Goal: Navigation & Orientation: Find specific page/section

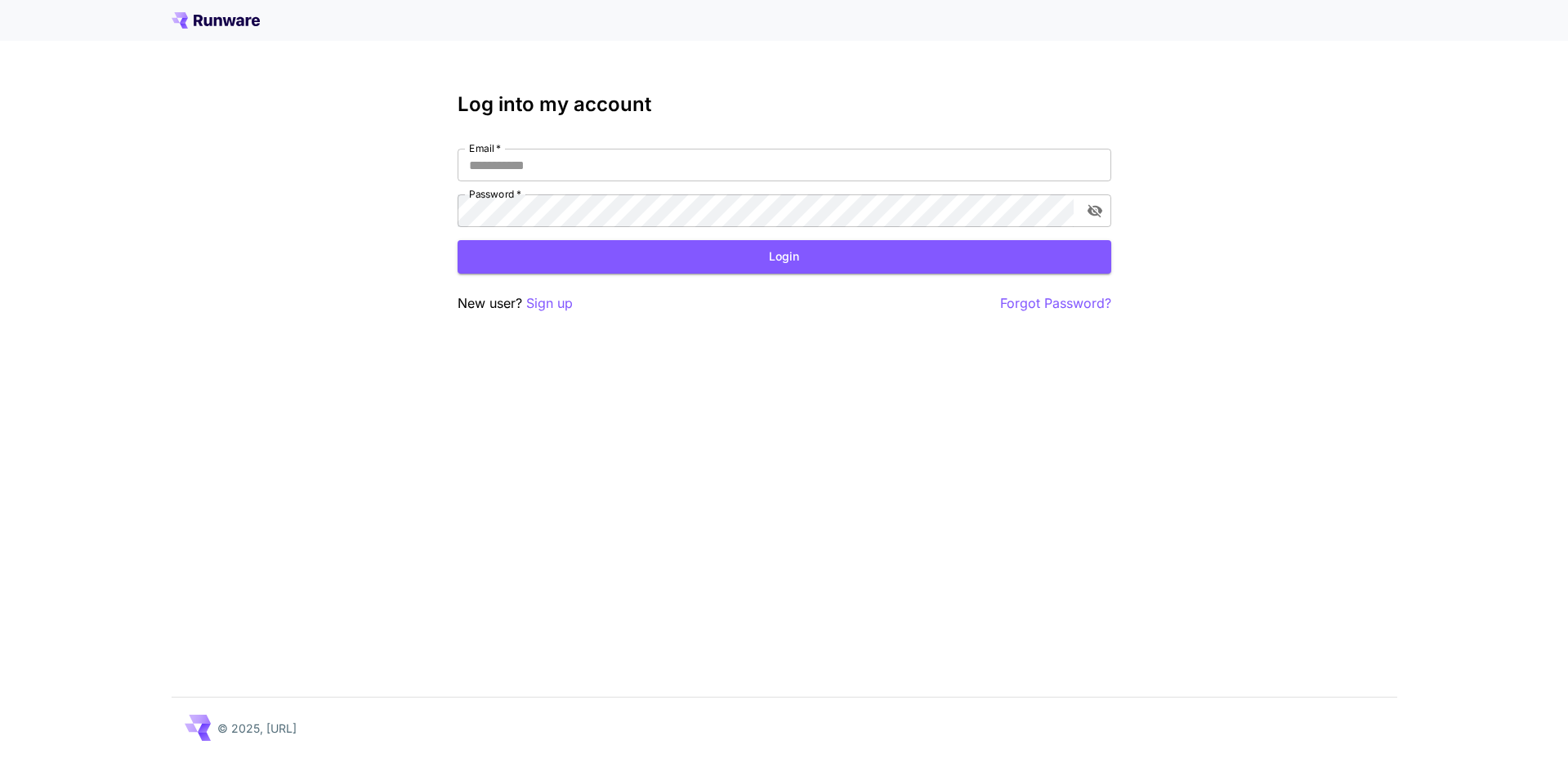
click at [193, 10] on div at bounding box center [784, 20] width 1568 height 40
click at [198, 13] on icon at bounding box center [216, 20] width 88 height 17
click at [519, 164] on input "Email   *" at bounding box center [785, 165] width 654 height 33
click at [389, 159] on div "Log into my account Email   * Email   * Password   * Password   * Login New use…" at bounding box center [784, 379] width 1568 height 758
click at [526, 164] on input "Email   *" at bounding box center [785, 165] width 654 height 33
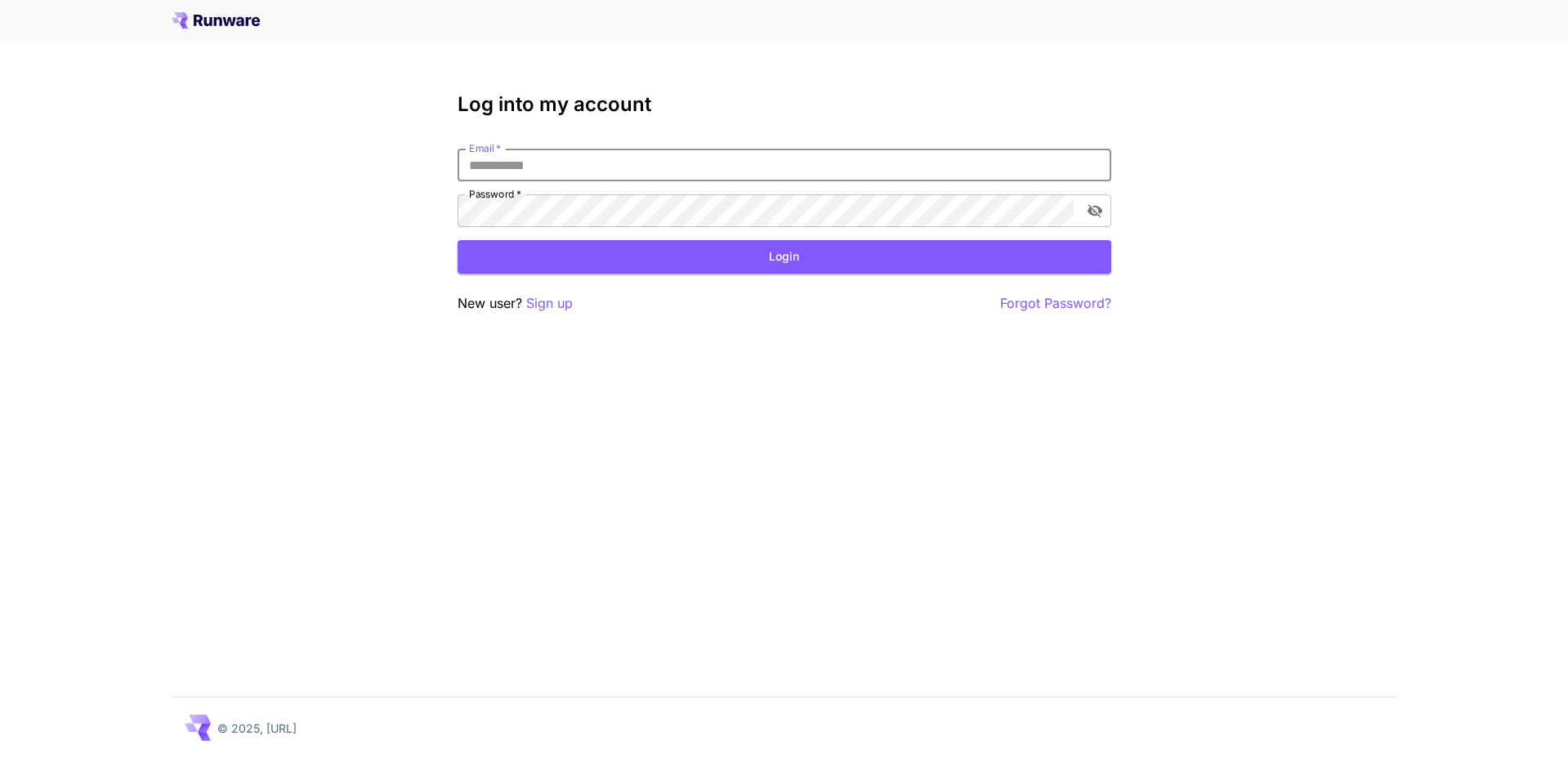
click at [548, 160] on input "Email   *" at bounding box center [785, 165] width 654 height 33
click at [534, 165] on input "Email   *" at bounding box center [785, 165] width 654 height 33
type input "*"
click at [514, 164] on input "Email   *" at bounding box center [785, 165] width 654 height 33
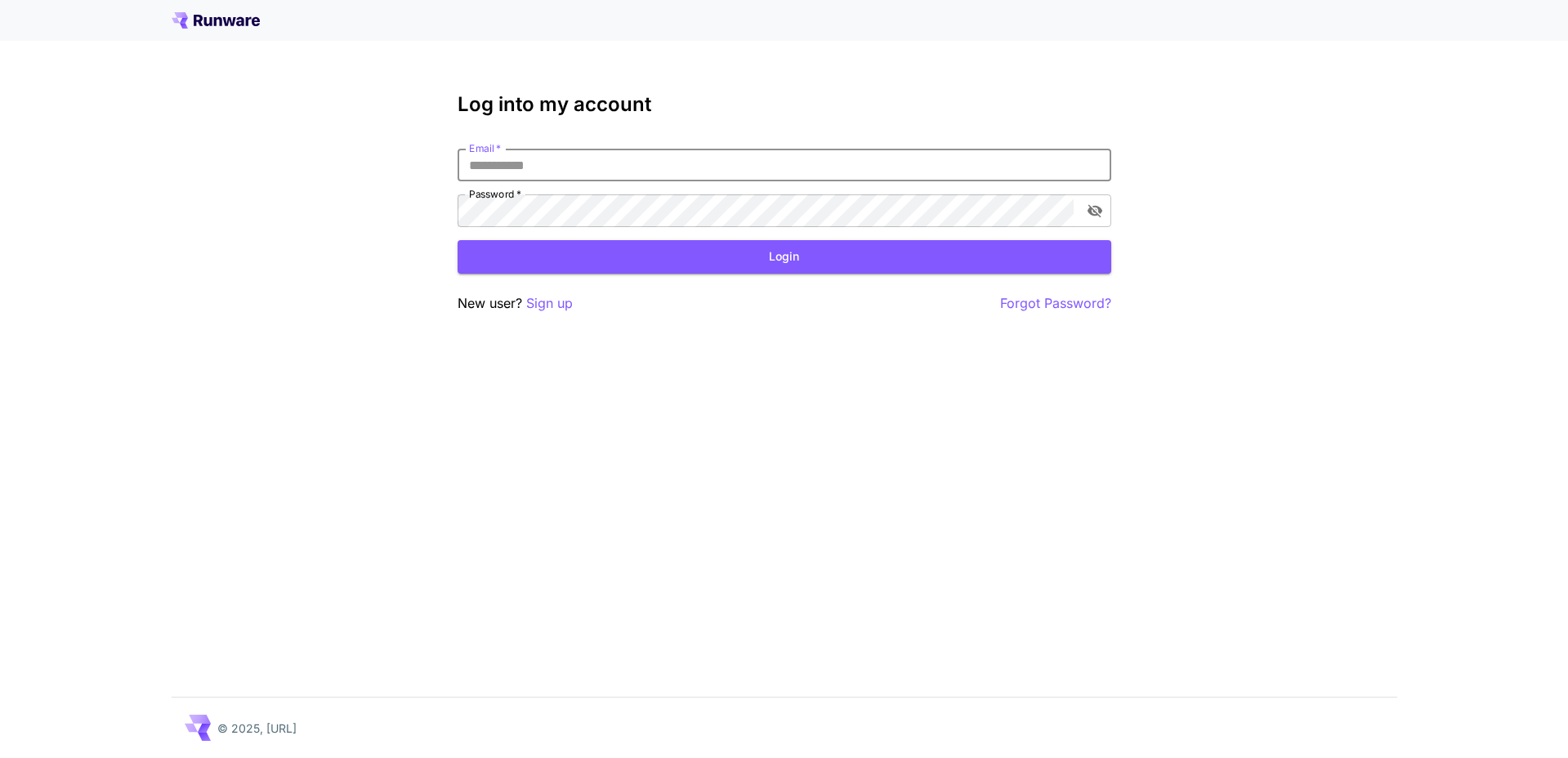
paste input "**********"
type input "**********"
click at [561, 247] on button "Login" at bounding box center [785, 257] width 654 height 33
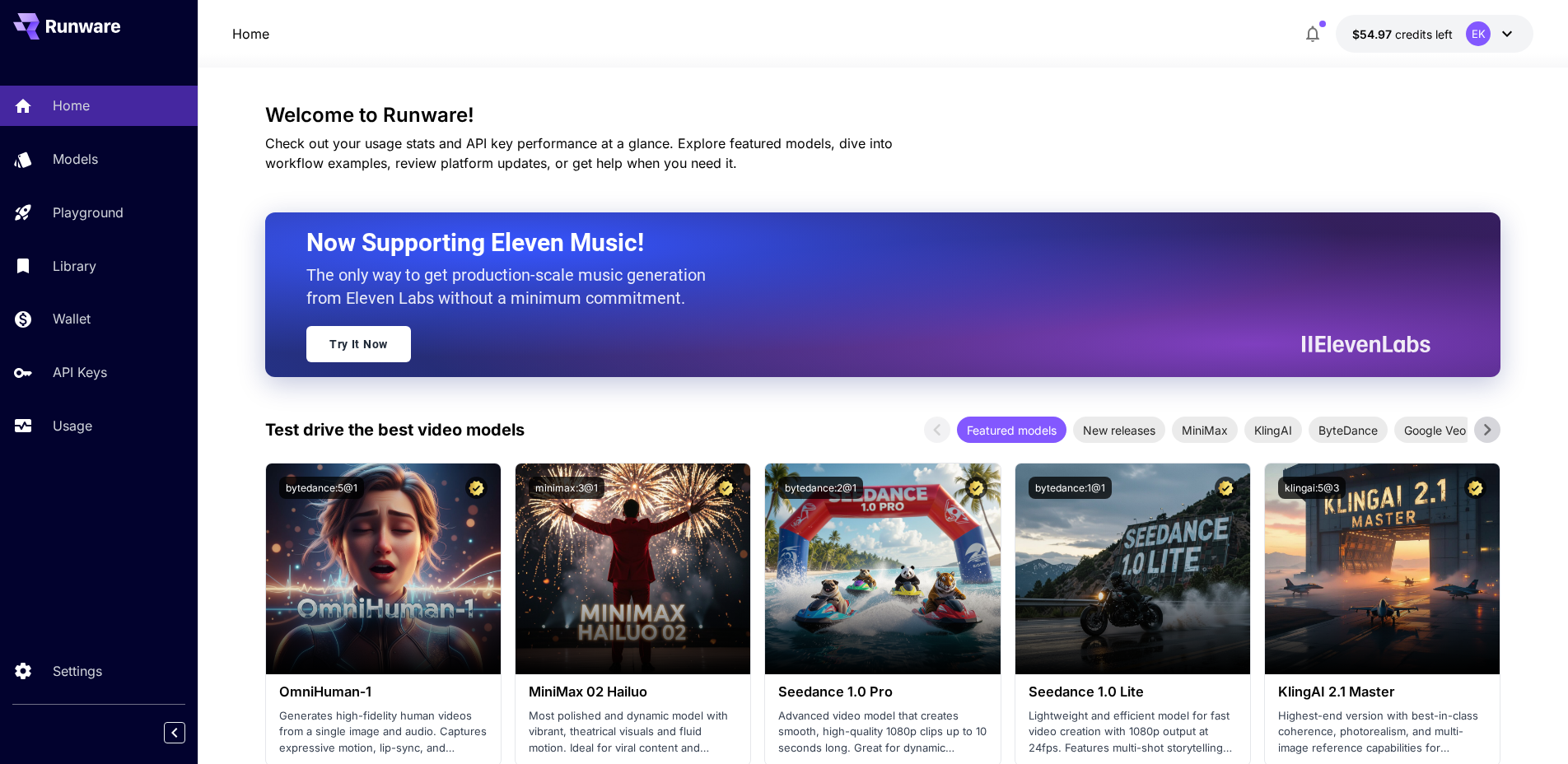
click at [1311, 29] on icon "button" at bounding box center [1312, 35] width 13 height 17
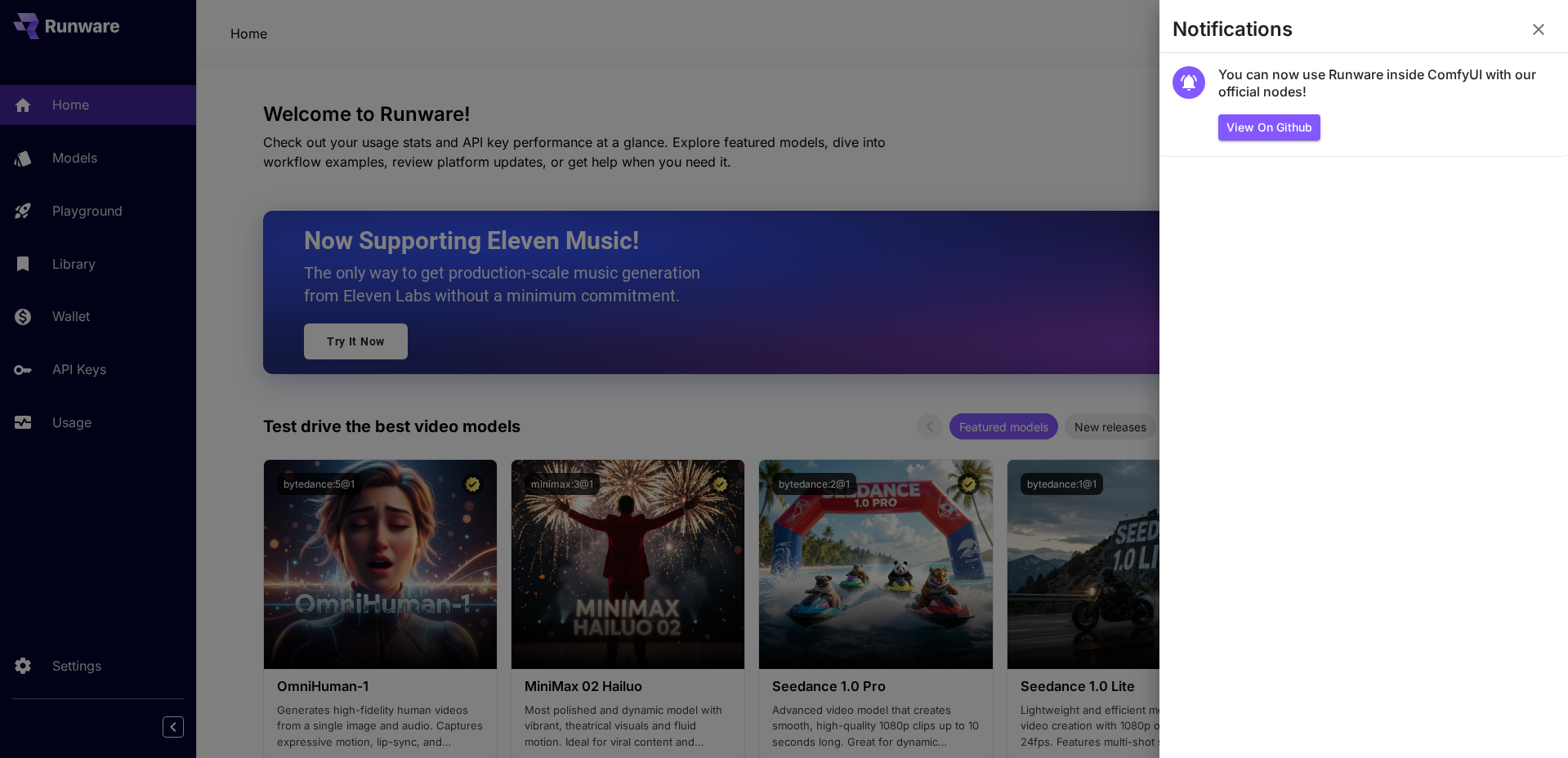
click at [1535, 32] on icon "button" at bounding box center [1538, 29] width 11 height 11
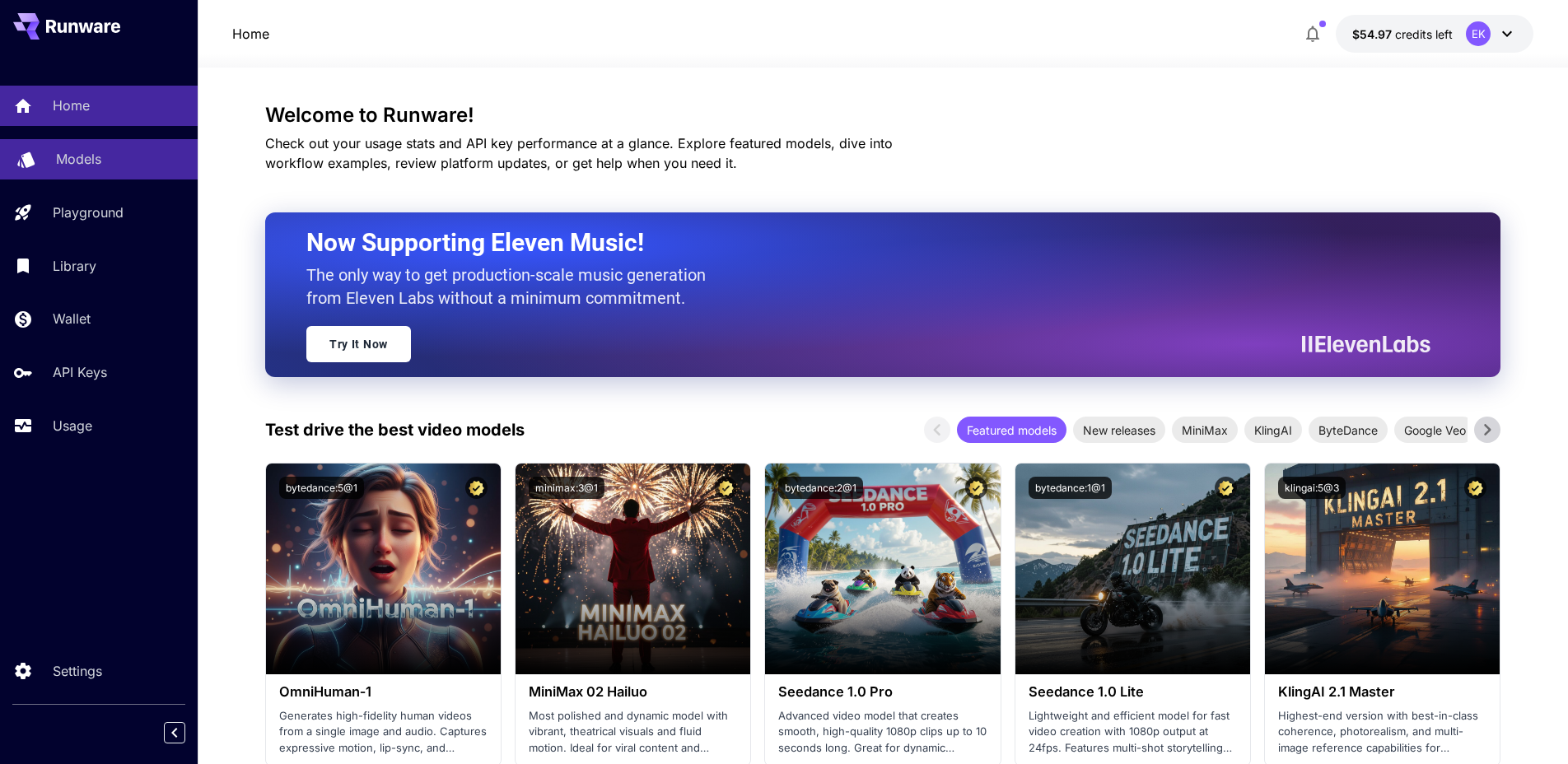
click at [97, 158] on p "Models" at bounding box center [78, 159] width 45 height 20
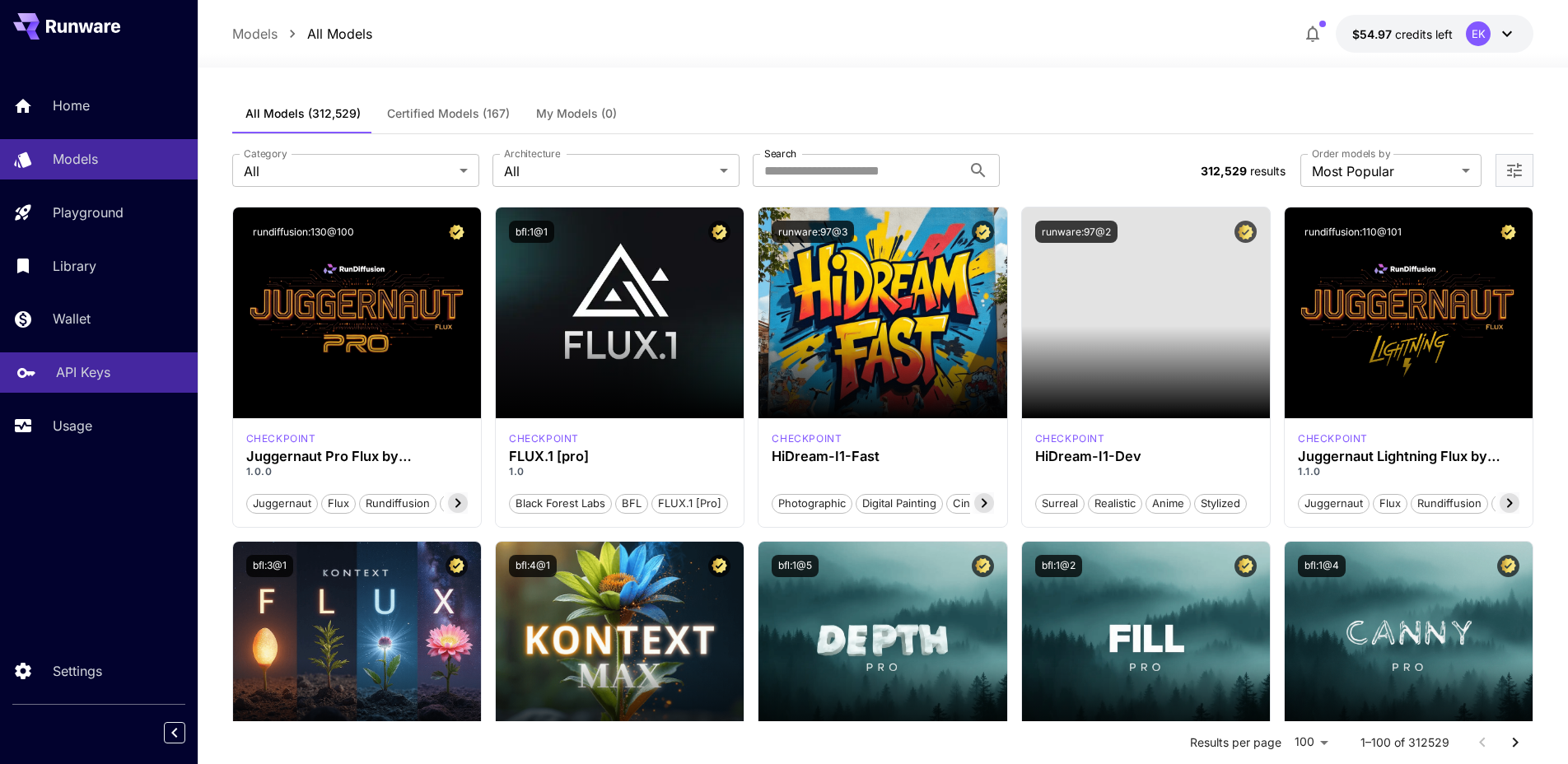
click at [111, 385] on link "API Keys" at bounding box center [99, 372] width 198 height 40
